Goal: Information Seeking & Learning: Learn about a topic

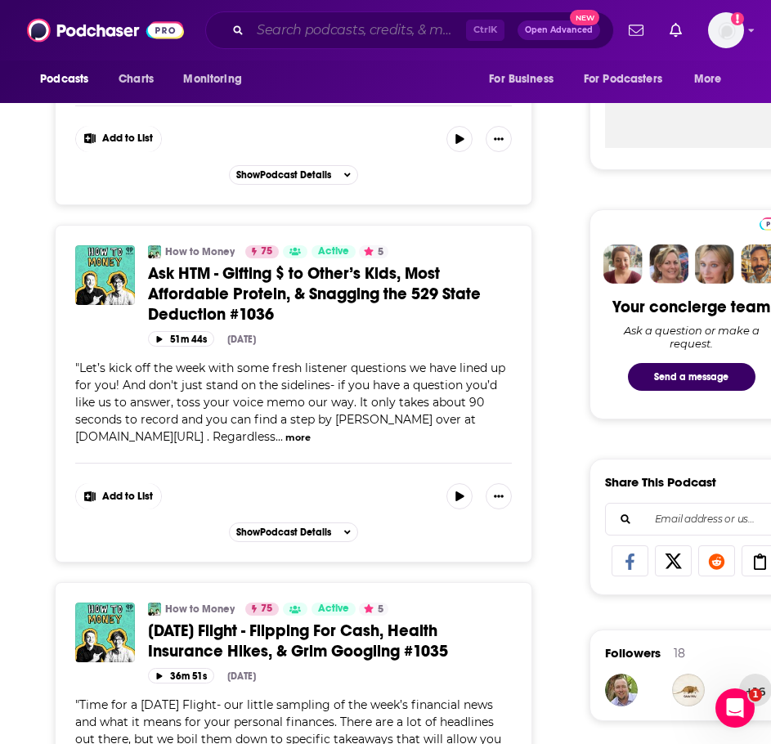
click at [313, 29] on input "Search podcasts, credits, & more..." at bounding box center [358, 30] width 216 height 26
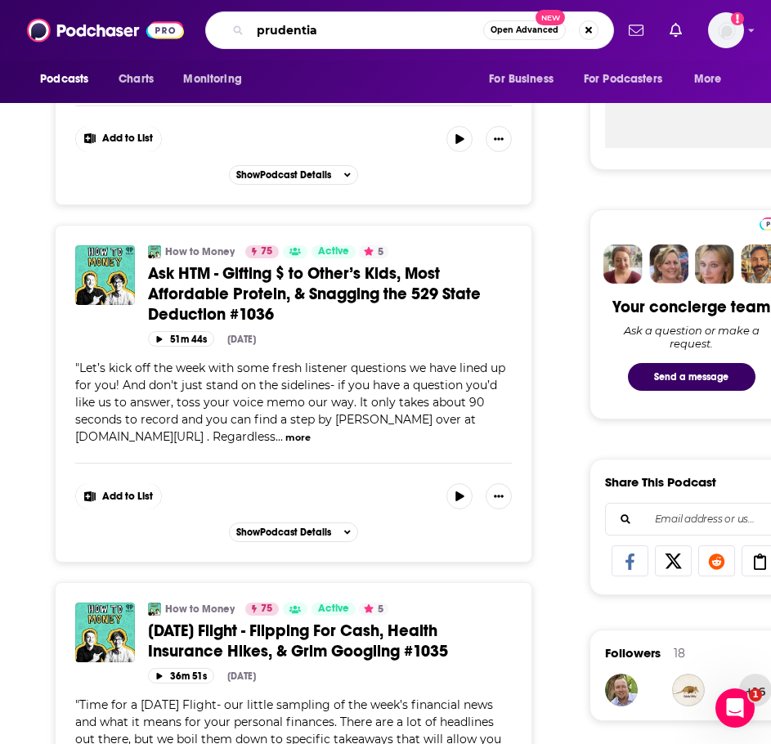
type input "prudential"
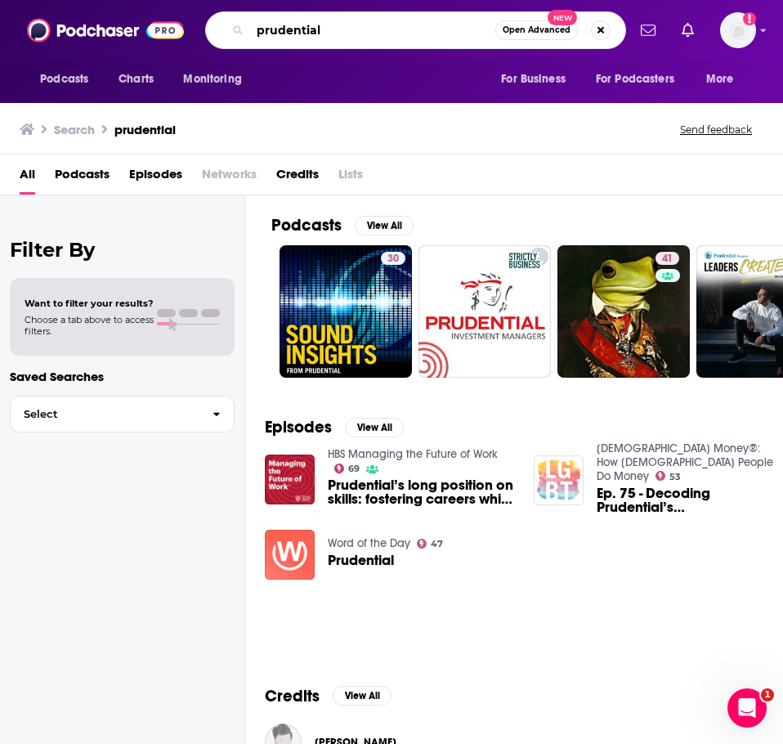
click at [279, 27] on input "prudential" at bounding box center [372, 30] width 245 height 26
type input "brain & life"
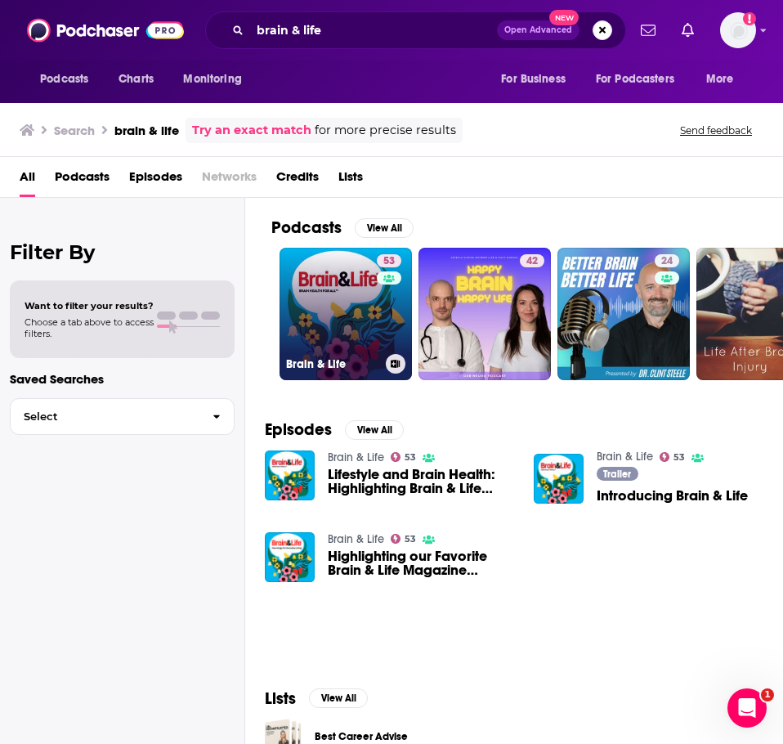
click at [342, 297] on link "53 Brain & Life" at bounding box center [345, 314] width 132 height 132
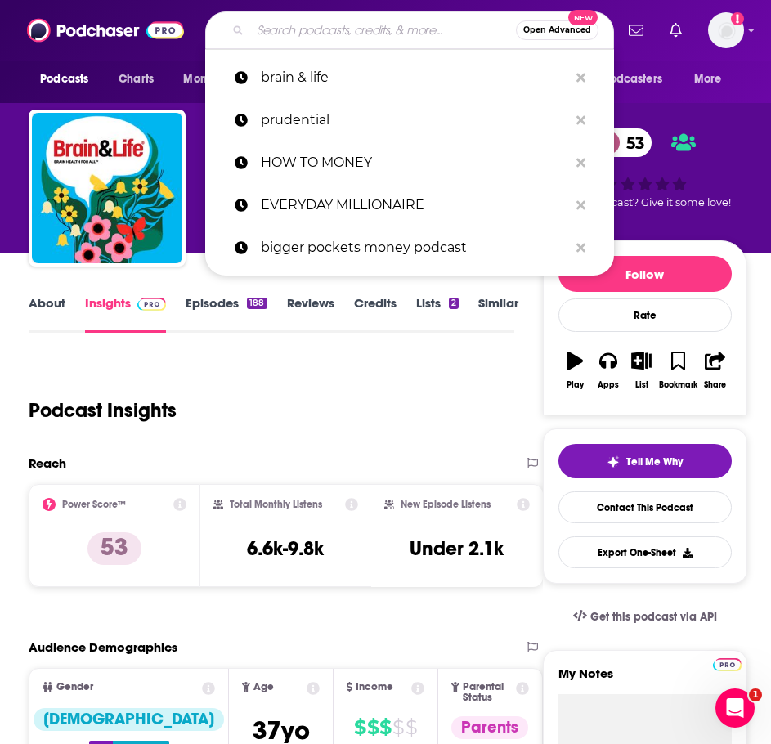
click at [306, 31] on input "Search podcasts, credits, & more..." at bounding box center [383, 30] width 266 height 26
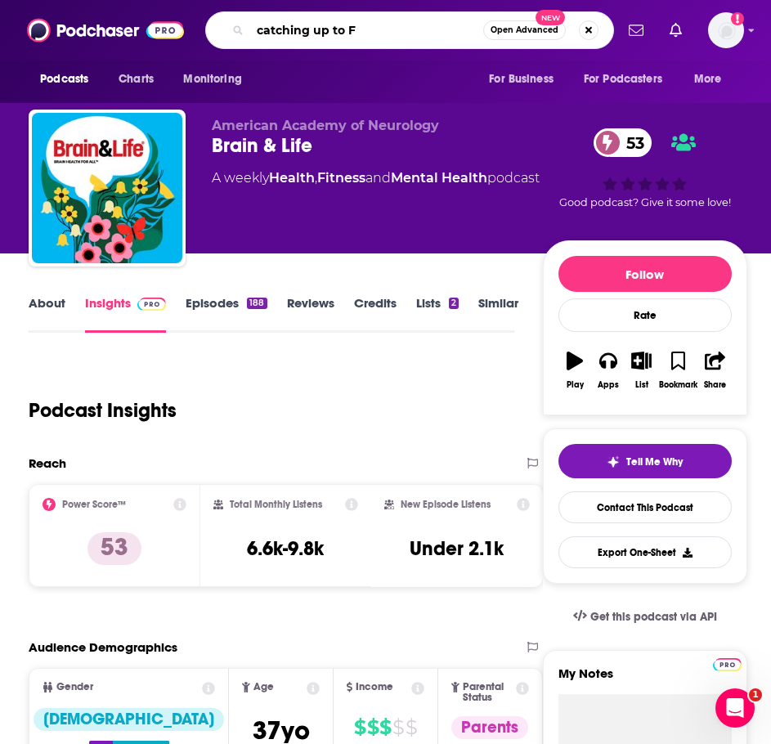
type input "catching up to FI"
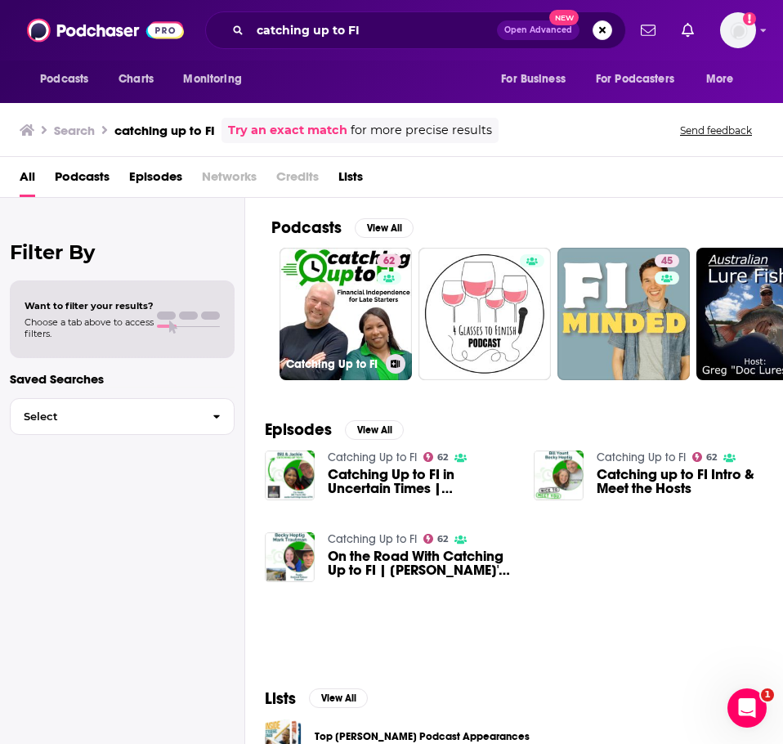
click at [363, 291] on link "62 Catching Up to FI" at bounding box center [345, 314] width 132 height 132
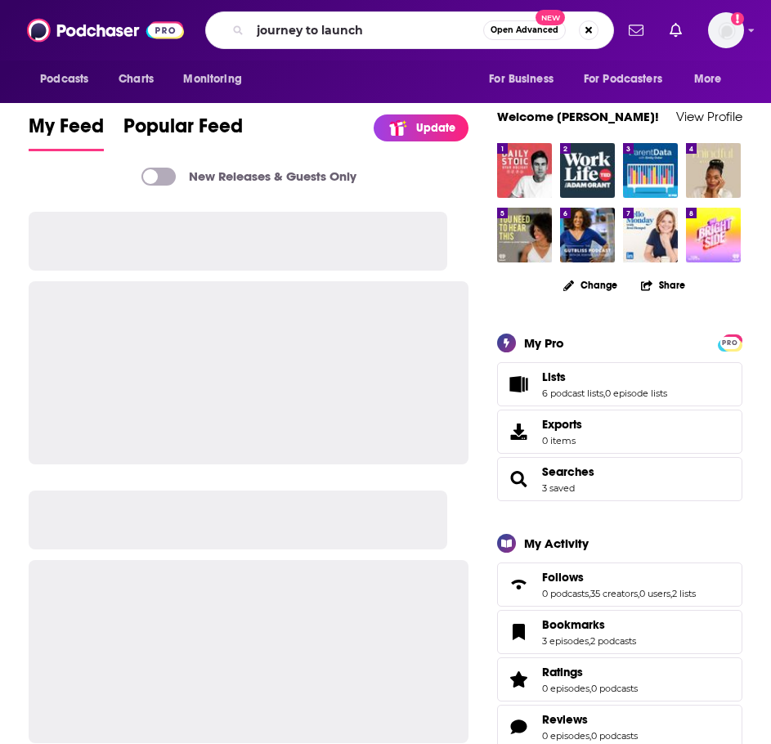
type input "journey to launch"
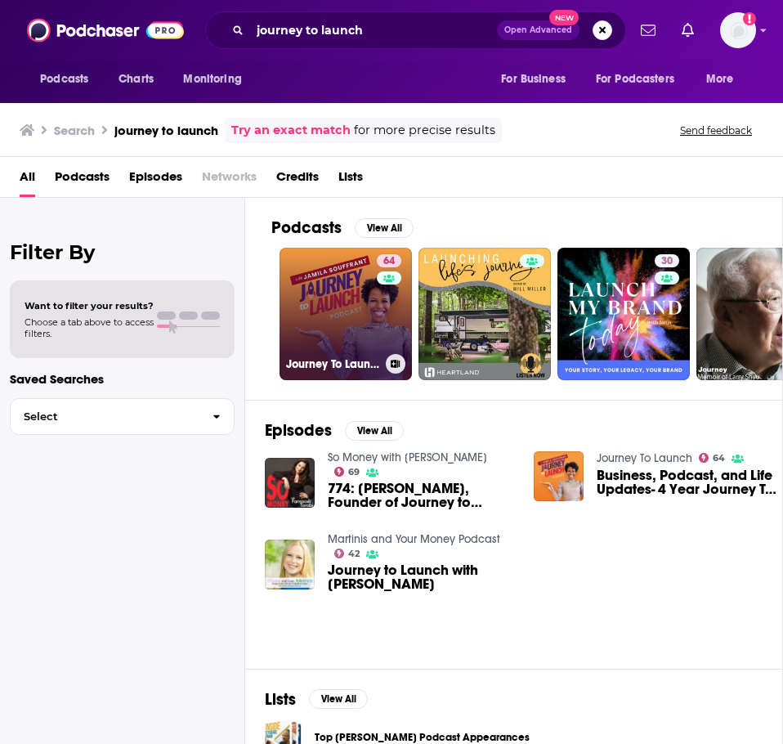
click at [332, 266] on link "64 Journey To Launch" at bounding box center [345, 314] width 132 height 132
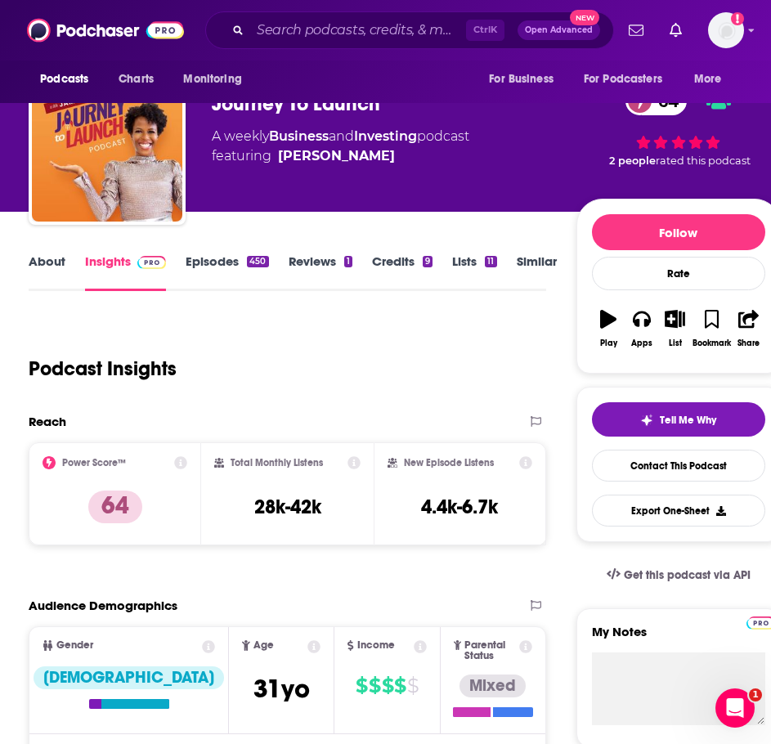
scroll to position [82, 0]
